Goal: Task Accomplishment & Management: Use online tool/utility

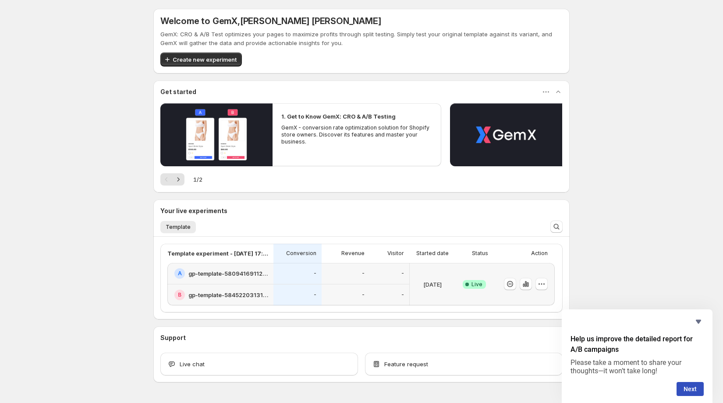
scroll to position [26, 0]
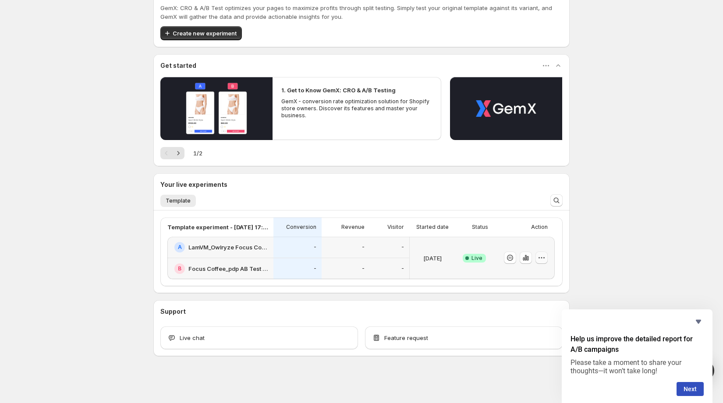
click at [540, 257] on icon "button" at bounding box center [541, 258] width 9 height 9
click at [613, 241] on div "Welcome to GemX , [PERSON_NAME] [PERSON_NAME] Info Free trial on Content Testin…" at bounding box center [361, 189] width 723 height 430
click at [239, 248] on h2 "LamVM_Owlryze Focus Coffee_pdp Ver3" at bounding box center [228, 247] width 80 height 9
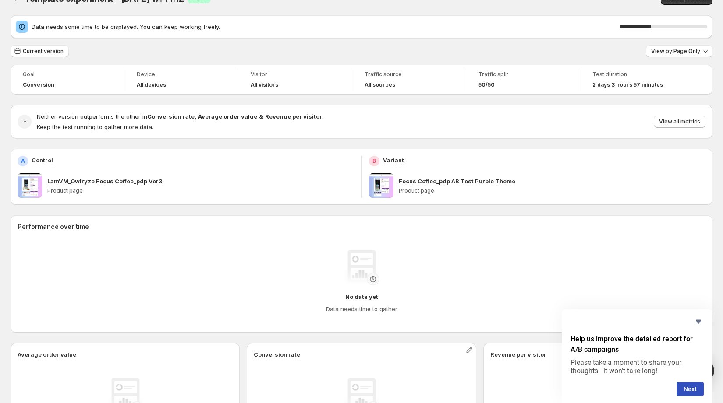
scroll to position [14, 0]
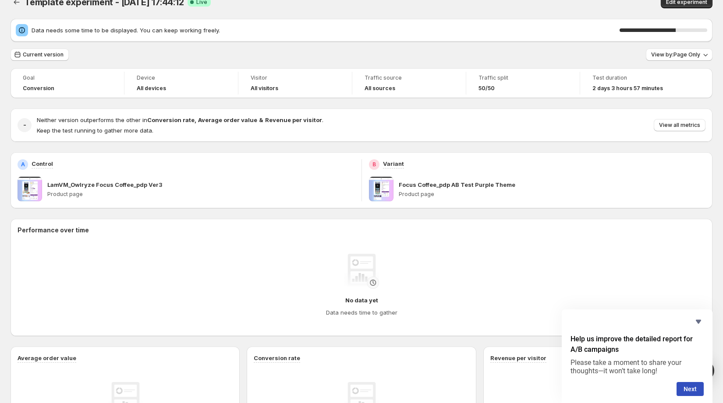
click at [389, 190] on span at bounding box center [381, 189] width 25 height 25
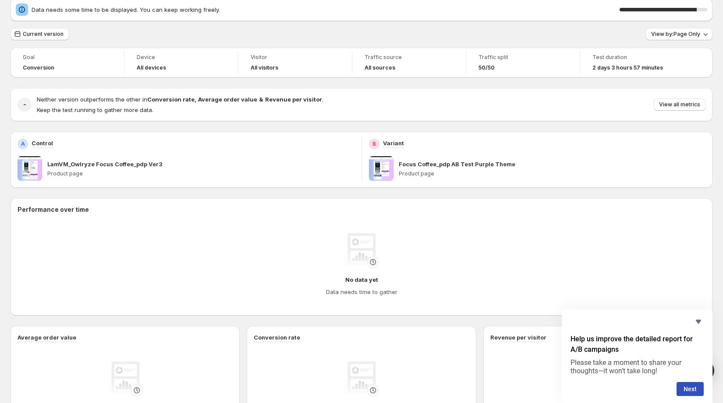
scroll to position [0, 0]
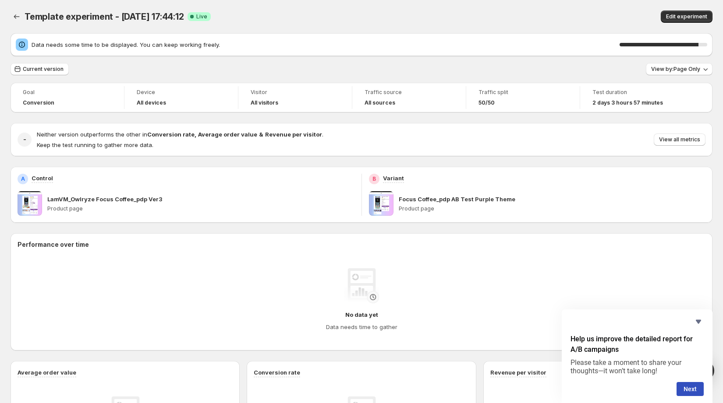
click at [37, 203] on span at bounding box center [30, 203] width 25 height 25
